Goal: Information Seeking & Learning: Find specific page/section

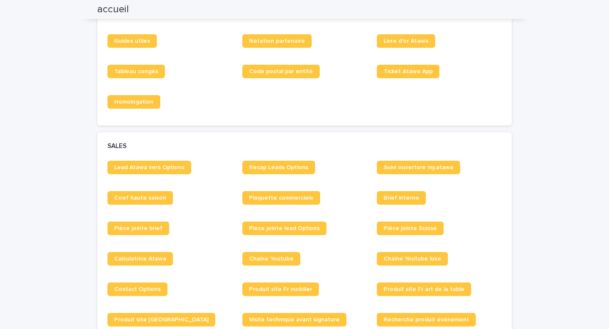
scroll to position [551, 0]
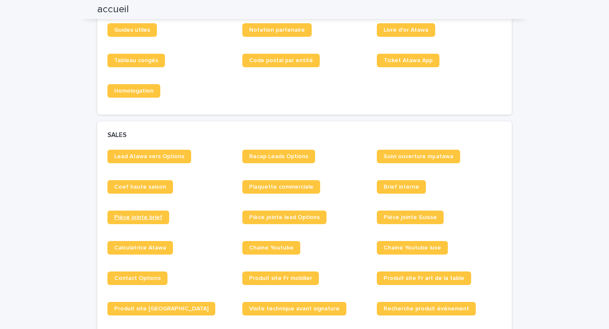
click at [143, 217] on span "Pièce jointe brief" at bounding box center [138, 217] width 48 height 6
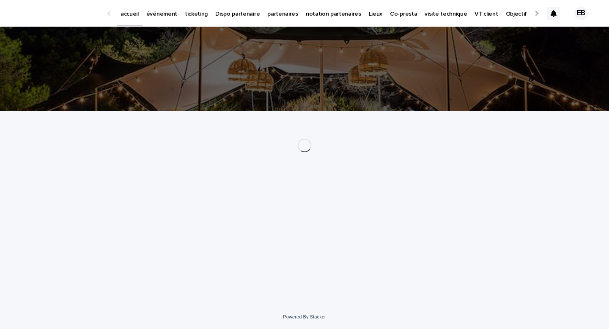
click at [194, 12] on p "ticketing" at bounding box center [196, 9] width 23 height 18
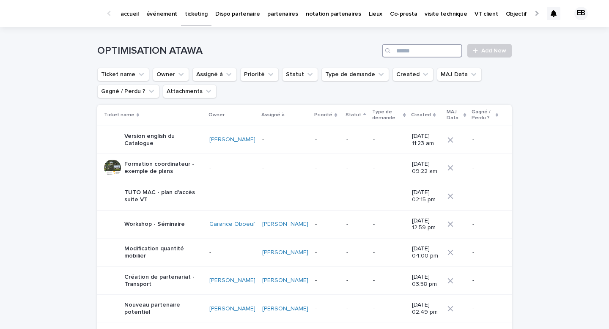
click at [426, 55] on input "Search" at bounding box center [422, 51] width 80 height 14
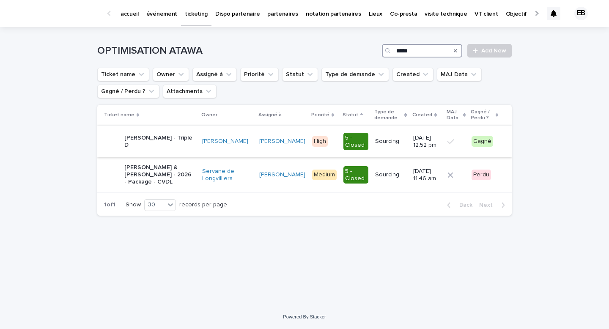
type input "****"
click at [169, 143] on p "Paul Deschamps - Triple D" at bounding box center [159, 141] width 71 height 14
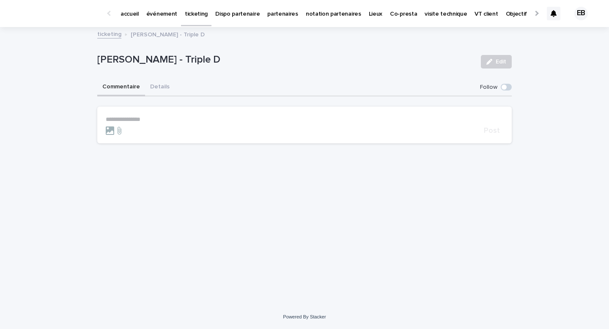
click at [173, 87] on div "Commentaire Details" at bounding box center [304, 88] width 414 height 18
click at [146, 87] on button "Details" at bounding box center [160, 88] width 30 height 18
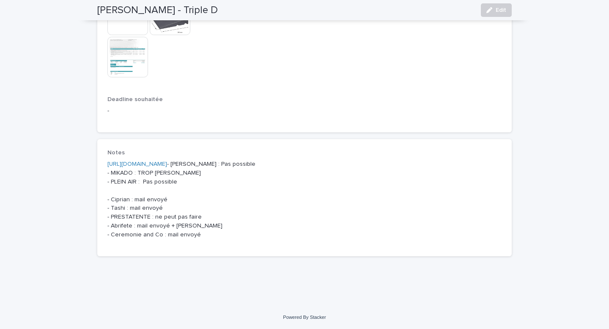
scroll to position [570, 0]
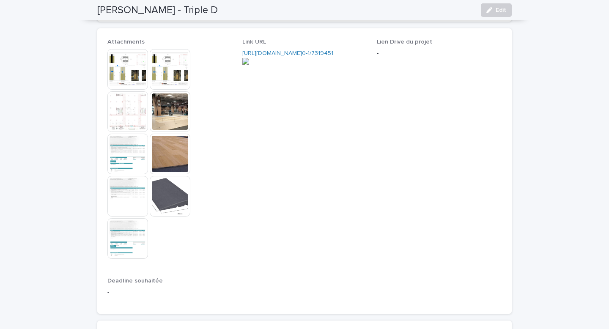
click at [137, 149] on img at bounding box center [127, 154] width 41 height 41
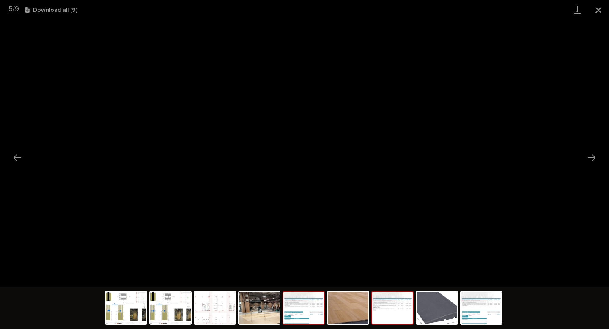
click at [389, 308] on img at bounding box center [392, 308] width 41 height 32
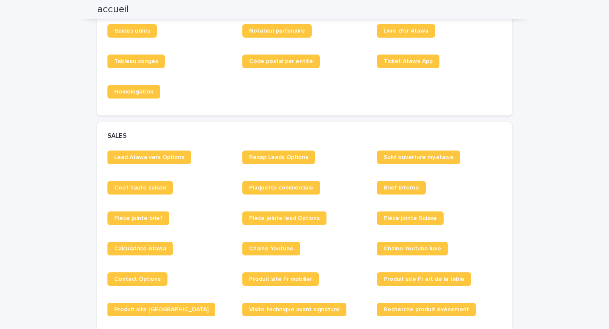
scroll to position [552, 0]
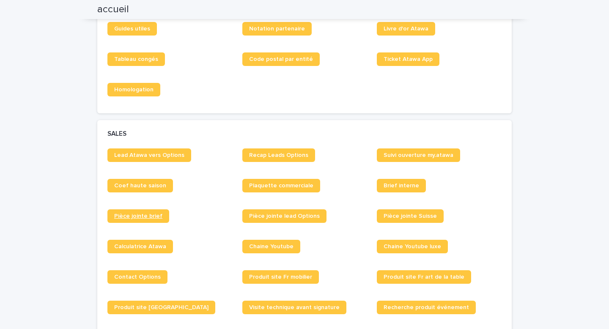
click at [146, 213] on link "Pièce jointe brief" at bounding box center [138, 216] width 62 height 14
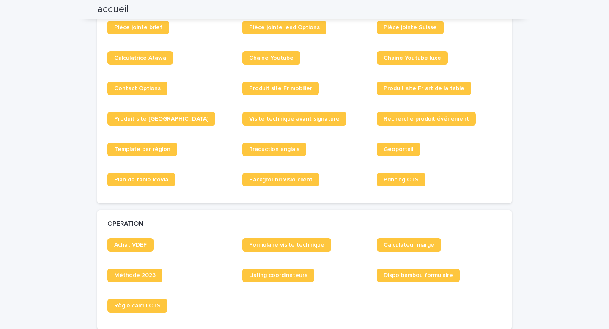
scroll to position [506, 0]
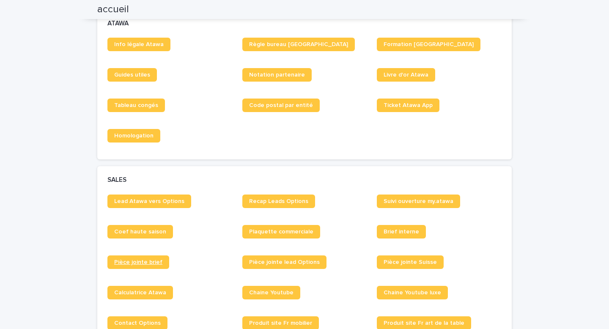
click at [138, 260] on span "Pièce jointe brief" at bounding box center [138, 262] width 48 height 6
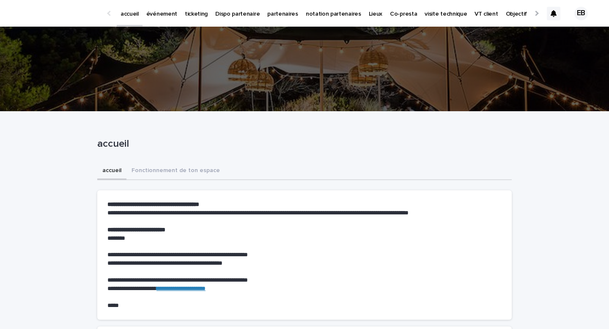
click at [283, 14] on p "partenaires" at bounding box center [282, 9] width 31 height 18
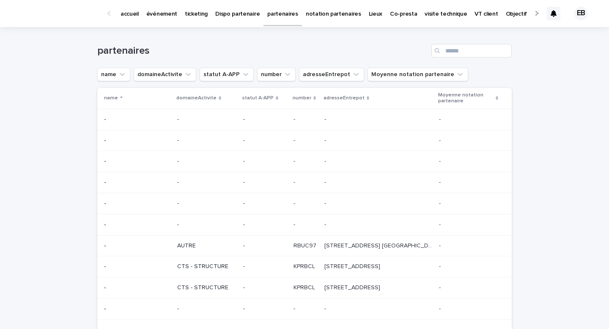
click at [154, 19] on link "événement" at bounding box center [162, 13] width 38 height 26
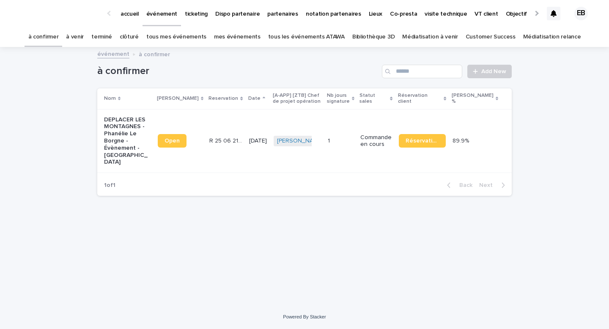
click at [315, 44] on link "tous les événements ATAWA" at bounding box center [306, 37] width 77 height 20
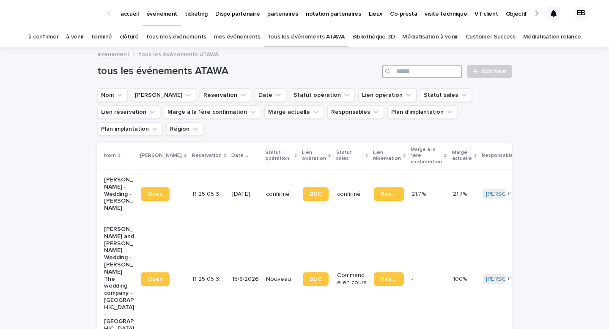
click at [412, 73] on input "Search" at bounding box center [422, 72] width 80 height 14
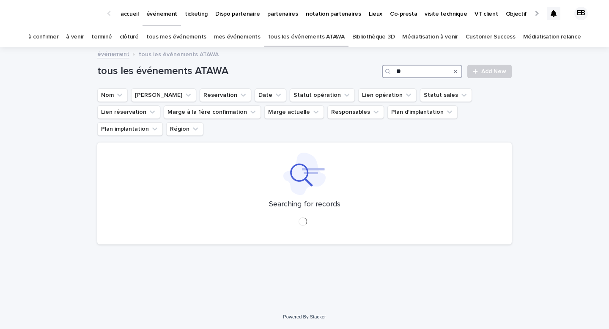
type input "*"
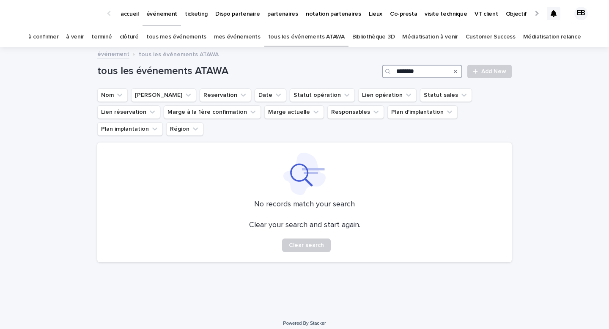
type input "********"
click at [454, 71] on div "Search" at bounding box center [456, 72] width 14 height 14
click at [455, 71] on icon "Search" at bounding box center [455, 71] width 3 height 5
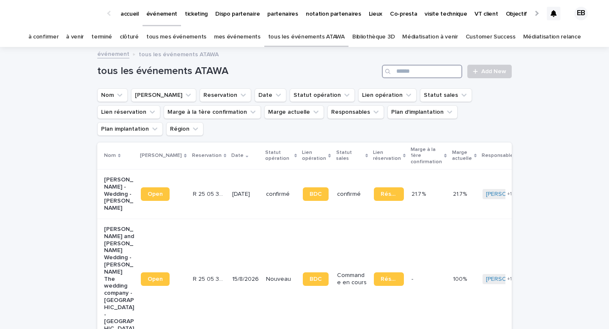
click at [414, 75] on input "Search" at bounding box center [422, 72] width 80 height 14
type input "*"
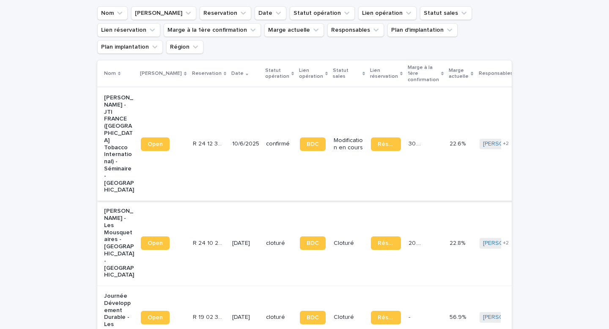
scroll to position [90, 0]
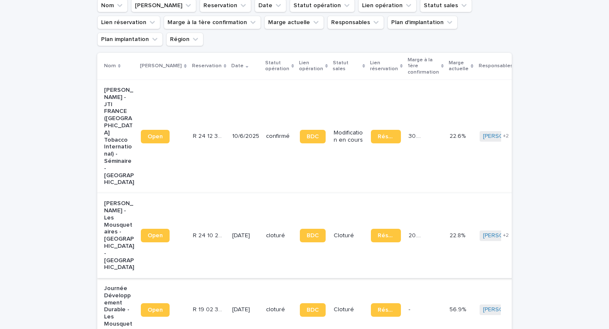
type input "*******"
click at [200, 230] on p "R 24 10 2717" at bounding box center [209, 234] width 32 height 9
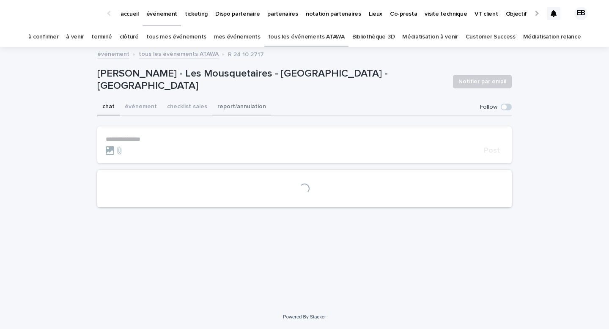
click at [142, 105] on button "événement" at bounding box center [141, 108] width 42 height 18
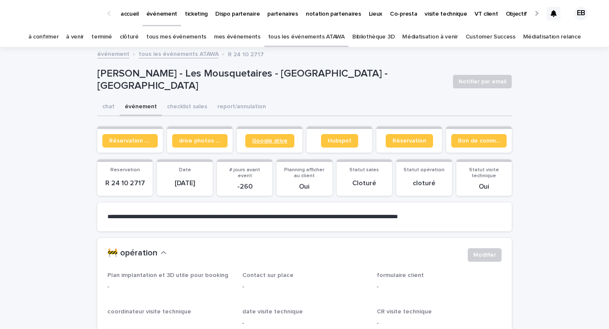
click at [272, 137] on link "Google drive" at bounding box center [269, 141] width 49 height 14
